Goal: Task Accomplishment & Management: Manage account settings

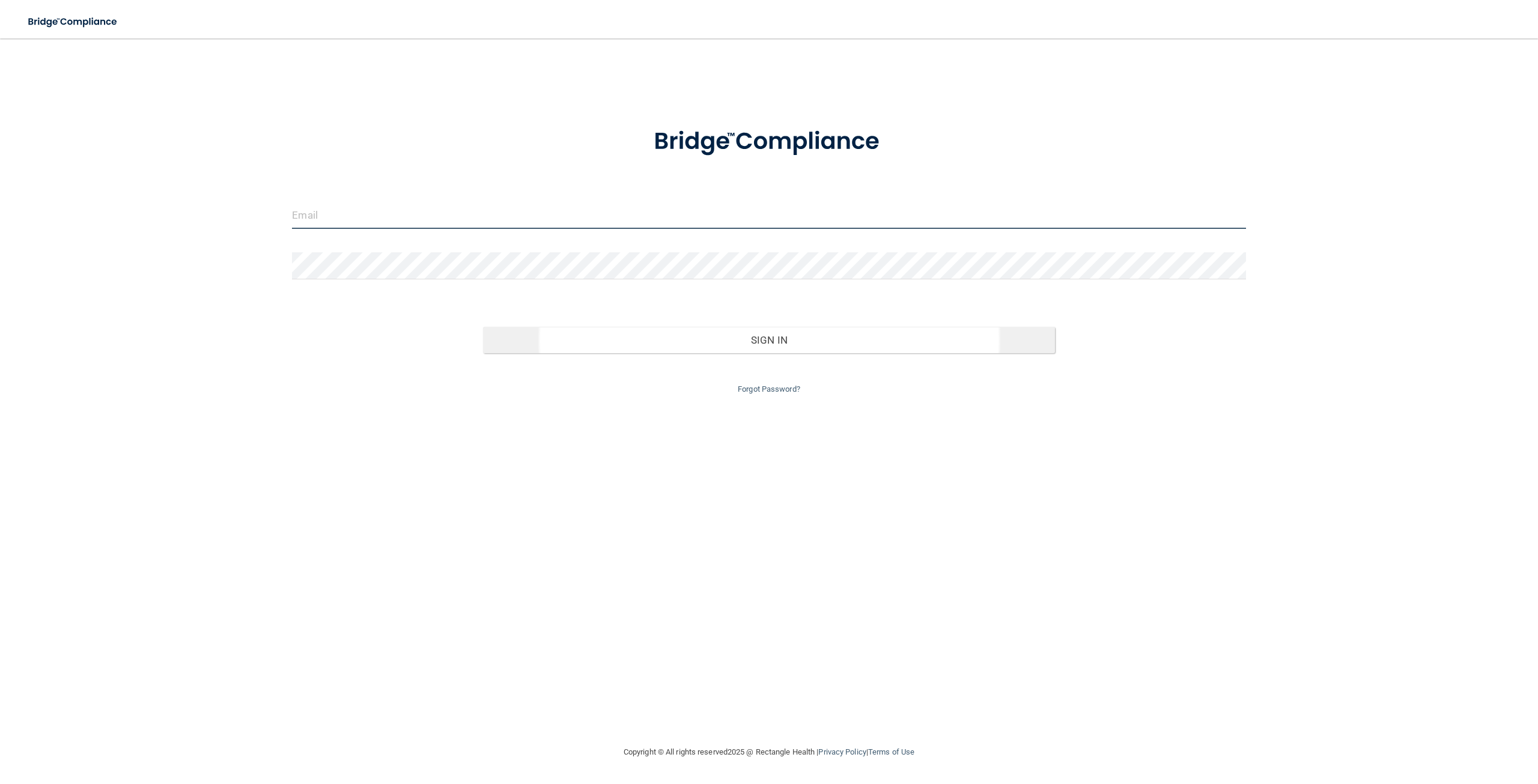
type input "[EMAIL_ADDRESS][DOMAIN_NAME]"
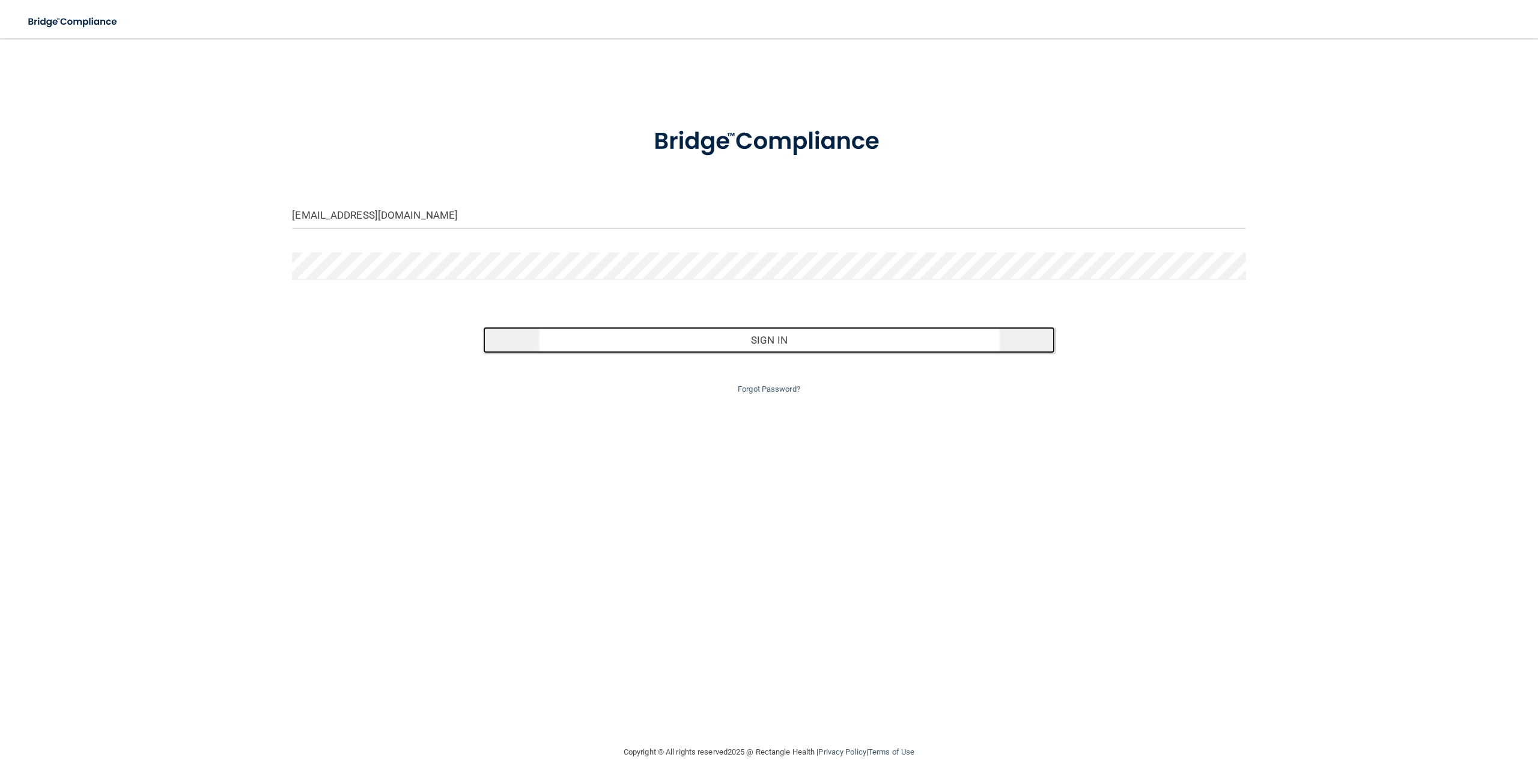
click at [741, 335] on button "Sign In" at bounding box center [769, 339] width 572 height 26
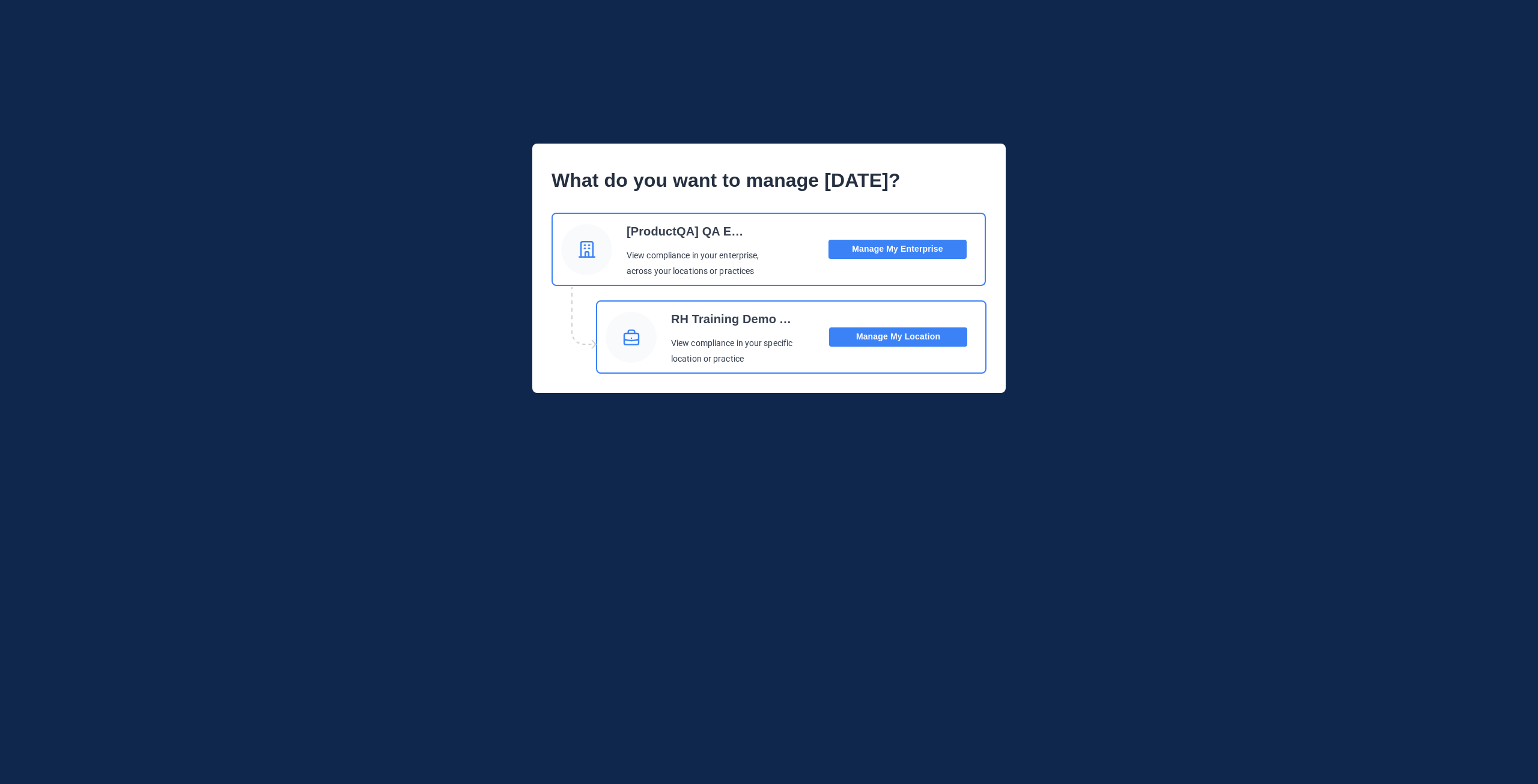
click at [765, 334] on div "RH Training Demo Account View compliance in your specific location or practice" at bounding box center [732, 337] width 123 height 60
click at [854, 339] on button "Manage My Location" at bounding box center [898, 336] width 138 height 19
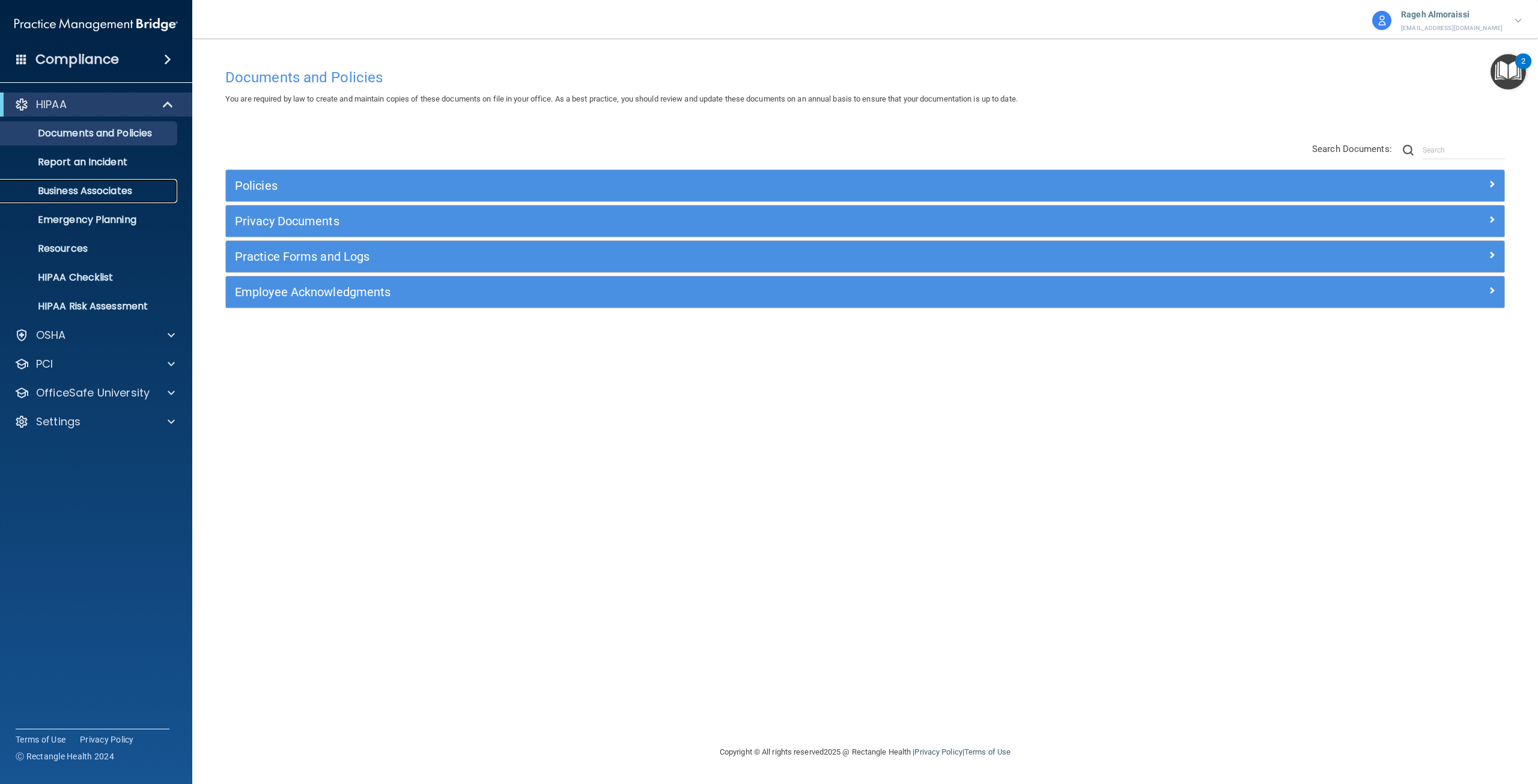
click at [82, 196] on p "Business Associates" at bounding box center [90, 191] width 164 height 12
click at [161, 334] on div at bounding box center [170, 335] width 30 height 14
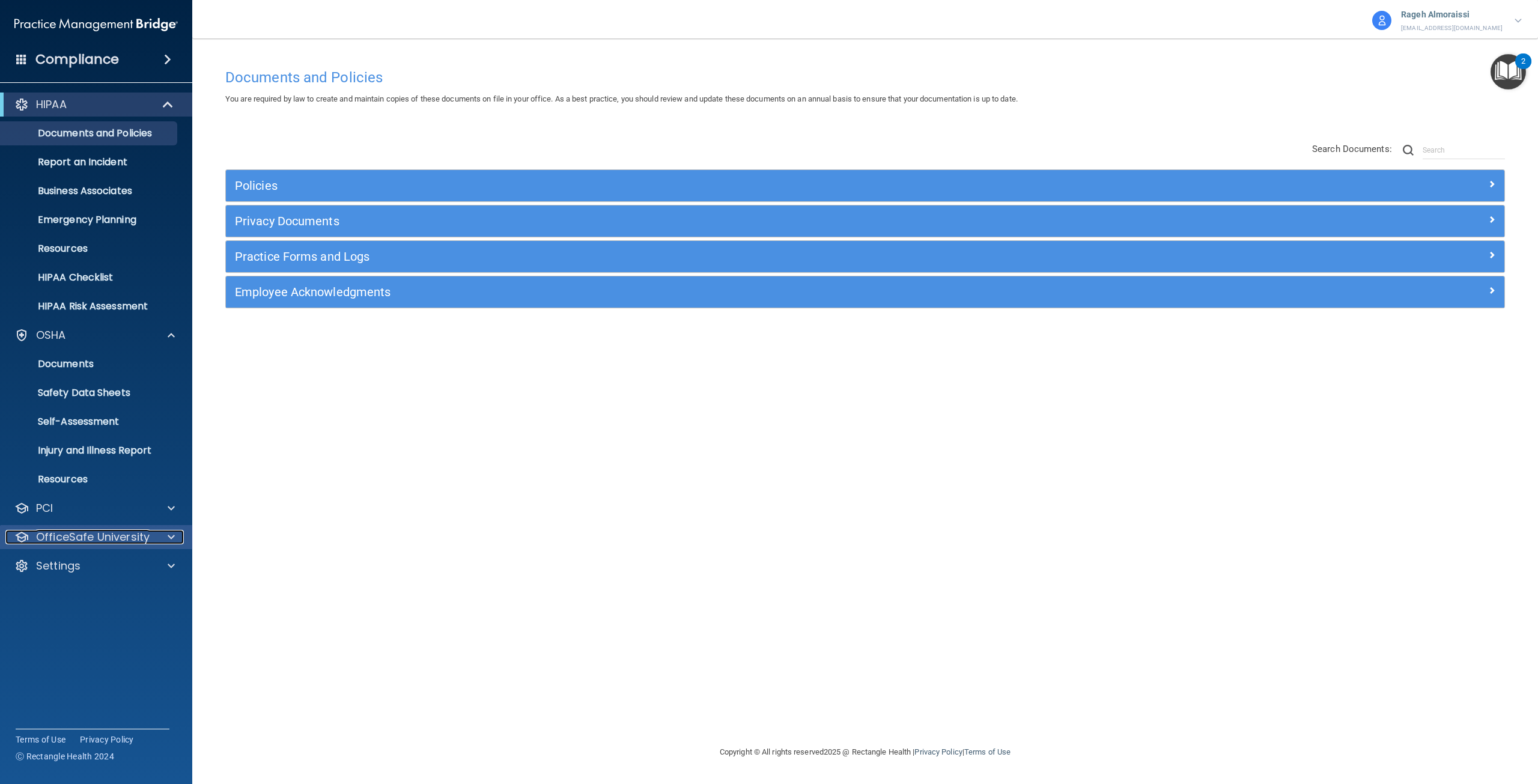
click at [178, 532] on div at bounding box center [170, 537] width 30 height 14
